Goal: Task Accomplishment & Management: Manage account settings

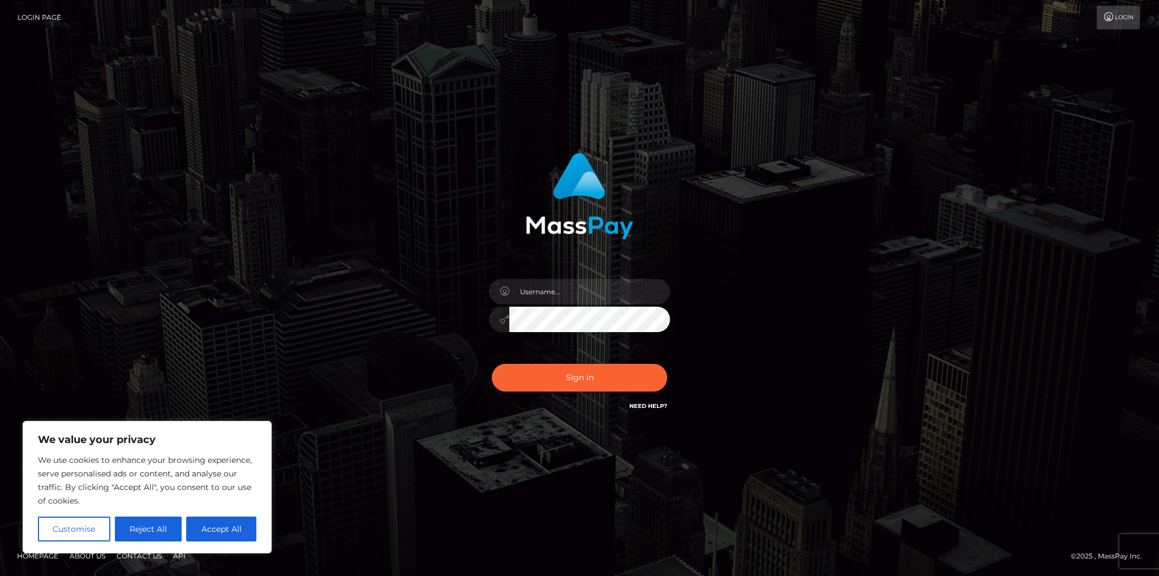
type input "vedranperkovic"
click at [224, 526] on button "Accept All" at bounding box center [221, 529] width 70 height 25
checkbox input "true"
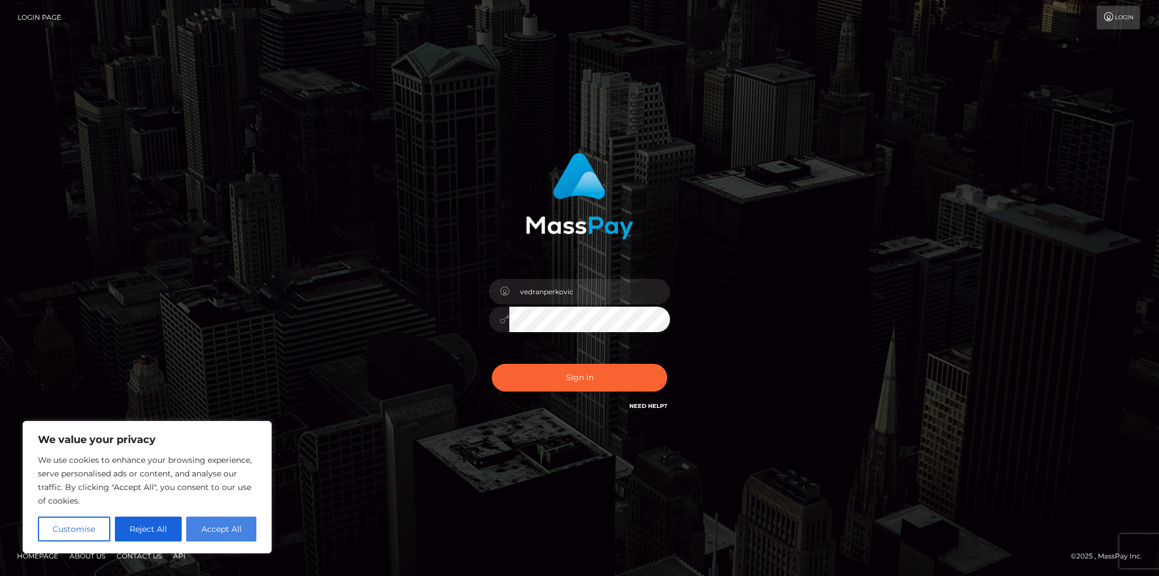
checkbox input "true"
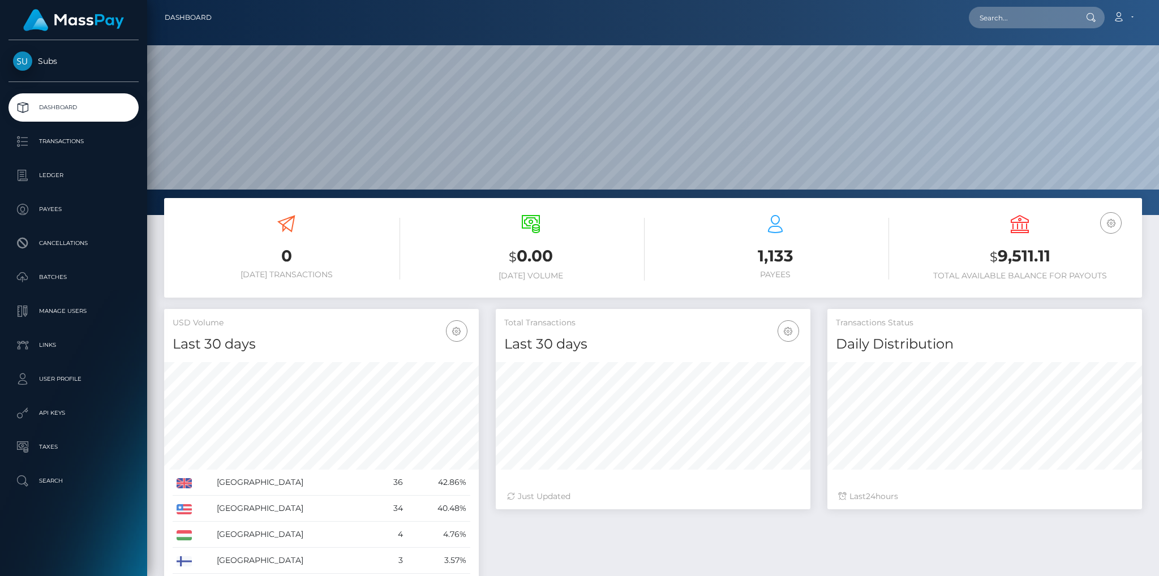
scroll to position [200, 315]
click at [79, 310] on p "Manage Users" at bounding box center [73, 311] width 121 height 17
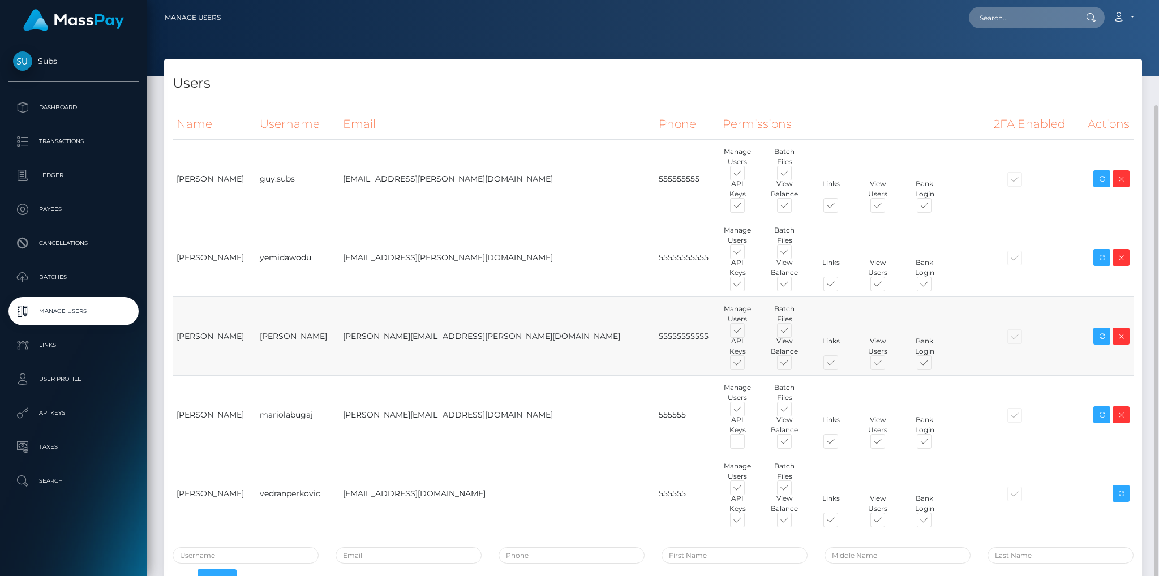
scroll to position [93, 0]
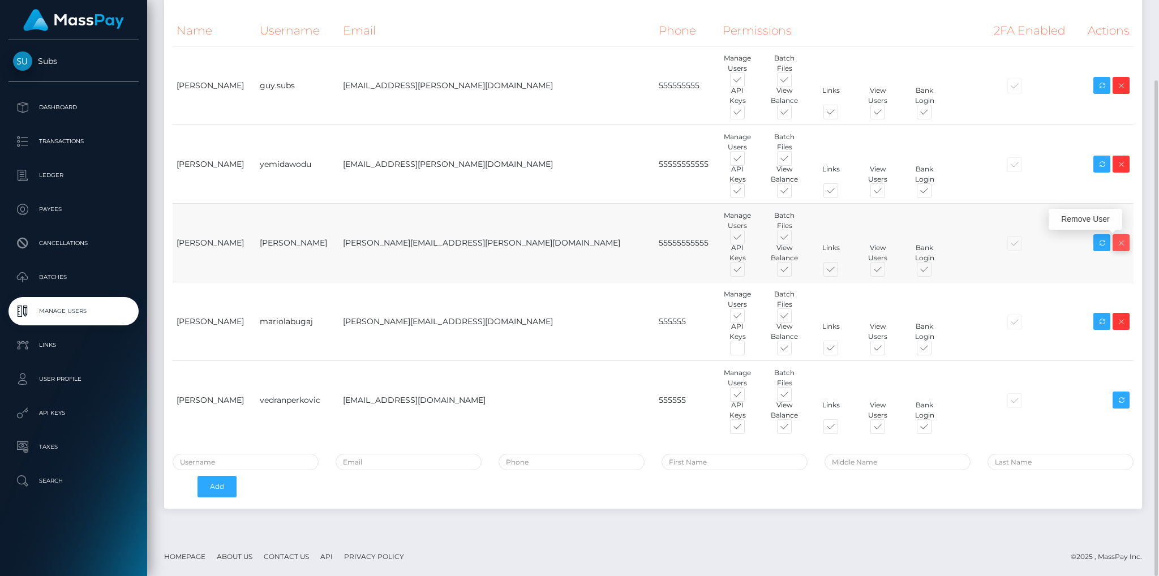
click at [1121, 240] on icon at bounding box center [1121, 243] width 14 height 14
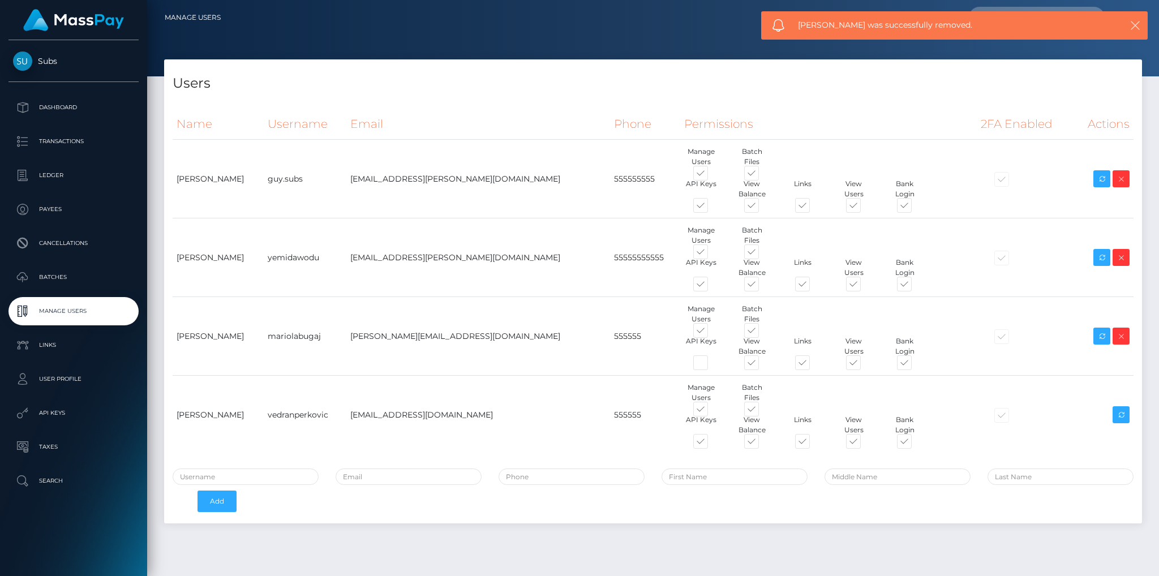
click at [1138, 21] on icon "button" at bounding box center [1135, 25] width 11 height 11
